Goal: Obtain resource: Obtain resource

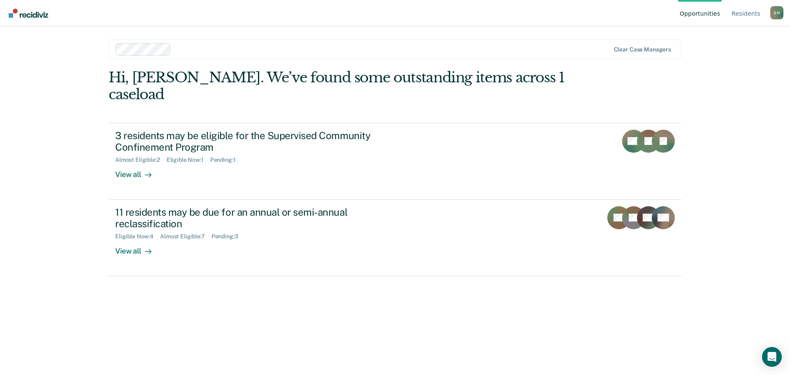
click at [36, 16] on img "Go to Recidiviz Home" at bounding box center [28, 13] width 39 height 9
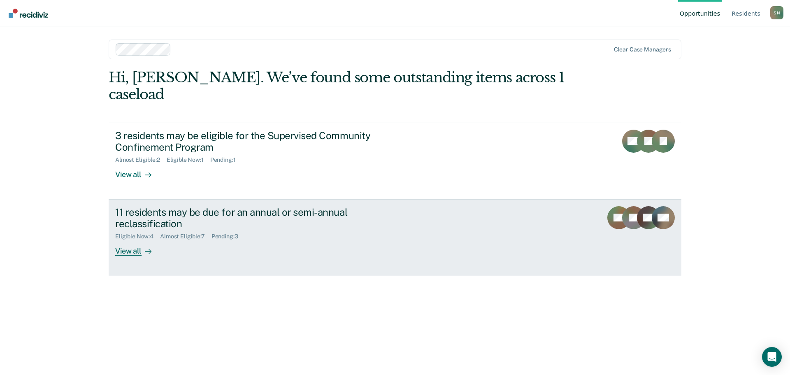
click at [274, 229] on div "Eligible Now : 4 Almost Eligible : 7 Pending : 3" at bounding box center [259, 234] width 289 height 10
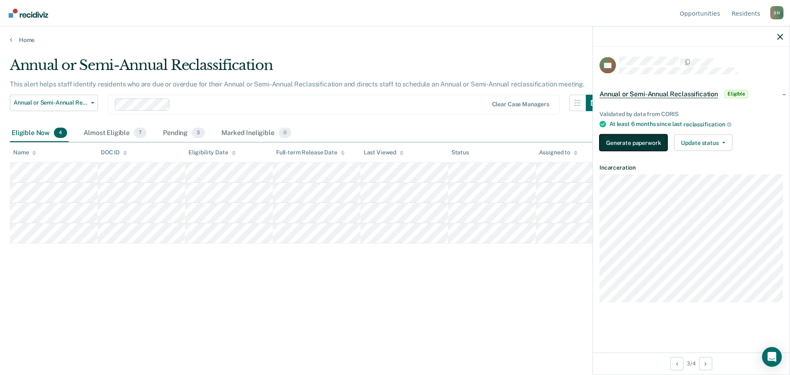
click at [640, 141] on button "Generate paperwork" at bounding box center [633, 142] width 68 height 16
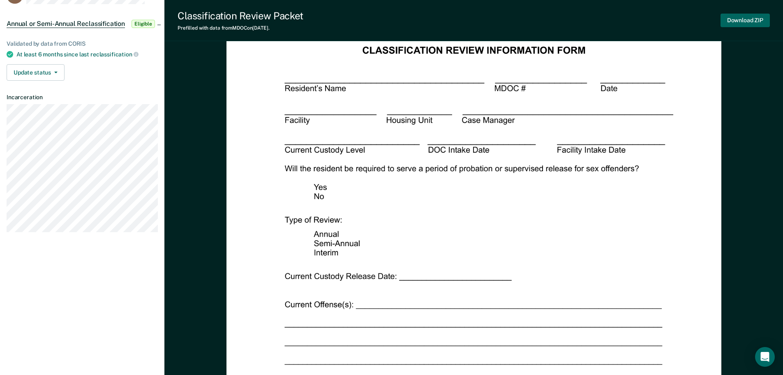
scroll to position [41, 0]
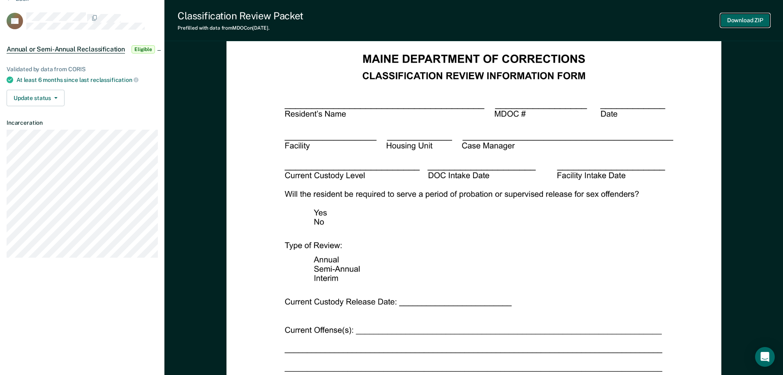
click at [767, 19] on button "Download ZIP" at bounding box center [745, 21] width 49 height 14
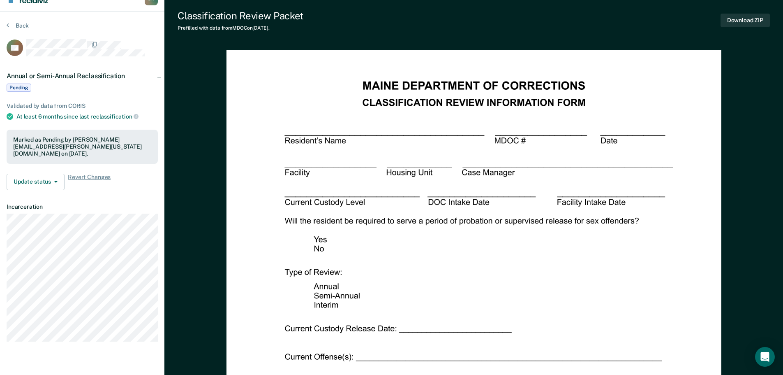
scroll to position [0, 0]
